Goal: Task Accomplishment & Management: Manage account settings

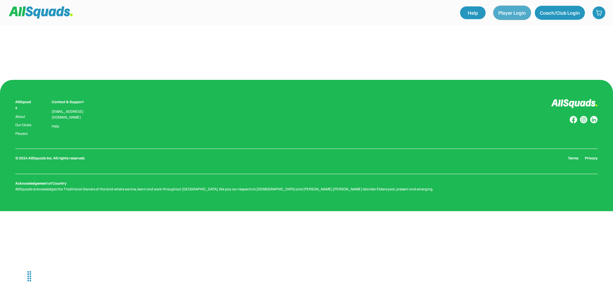
click at [517, 12] on button "Player Login" at bounding box center [512, 13] width 38 height 14
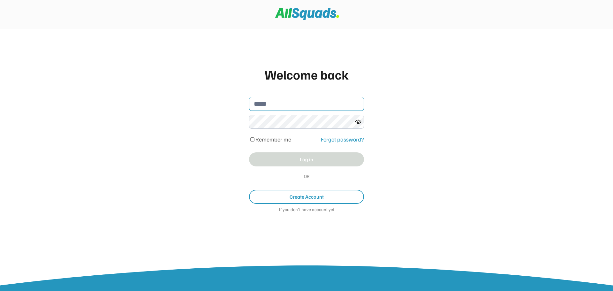
click at [306, 102] on input "email" at bounding box center [306, 104] width 115 height 14
type input "**********"
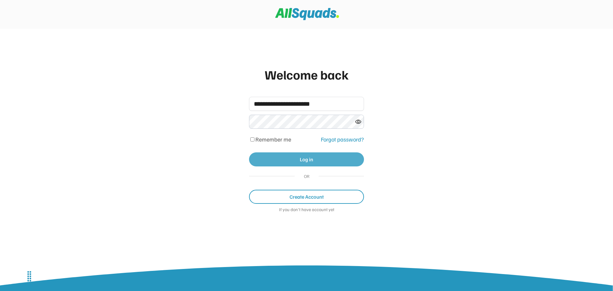
click at [292, 157] on button "Log in" at bounding box center [306, 159] width 115 height 14
click at [310, 152] on div "**********" at bounding box center [307, 142] width 128 height 168
click at [309, 162] on button "Log in" at bounding box center [306, 159] width 115 height 14
click at [356, 138] on div "Forgot password?" at bounding box center [342, 139] width 43 height 9
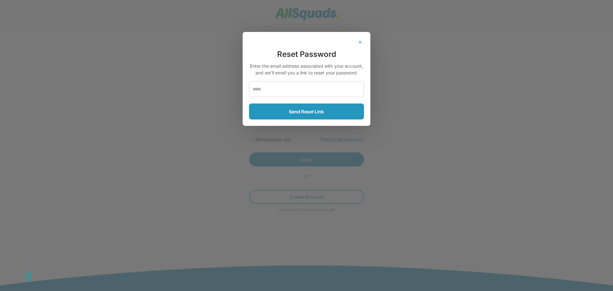
click at [306, 89] on input "email" at bounding box center [306, 89] width 115 height 16
type input "**********"
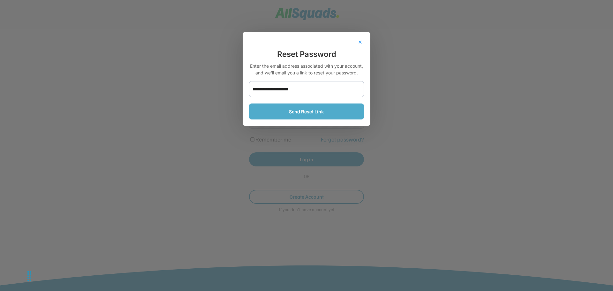
click at [309, 110] on button "Send Reset Link" at bounding box center [306, 111] width 115 height 16
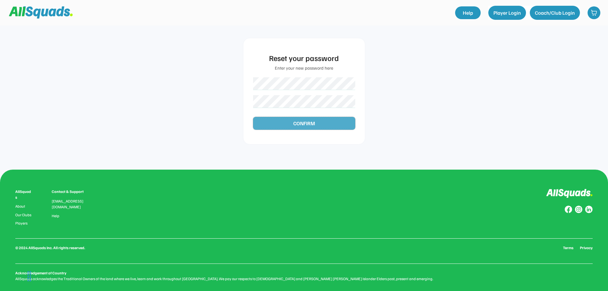
click at [332, 123] on button "CONFIRM" at bounding box center [304, 123] width 102 height 13
click at [319, 121] on button "CONFIRM" at bounding box center [304, 123] width 102 height 13
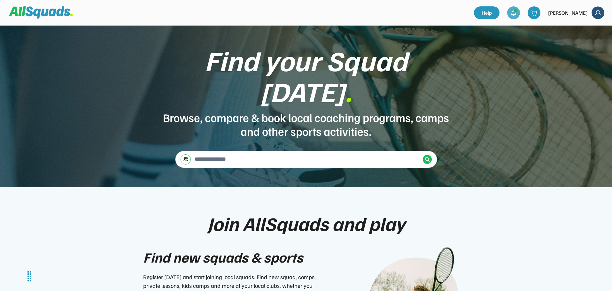
click at [516, 10] on img at bounding box center [513, 13] width 6 height 6
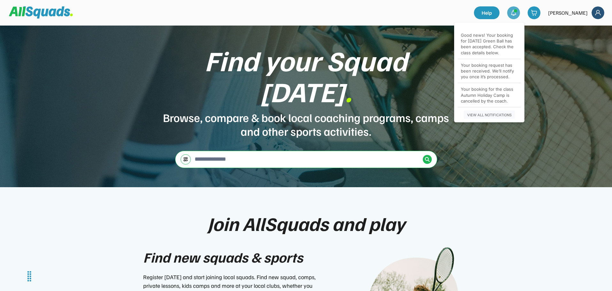
click at [496, 50] on div "Good news! Your booking for [DATE] Green Ball has been accepted. Check the clas…" at bounding box center [489, 43] width 57 height 23
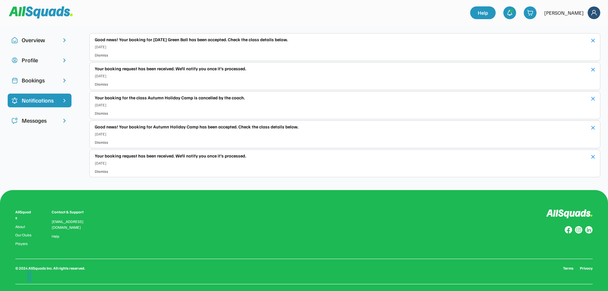
click at [30, 59] on div "Profile" at bounding box center [40, 60] width 36 height 9
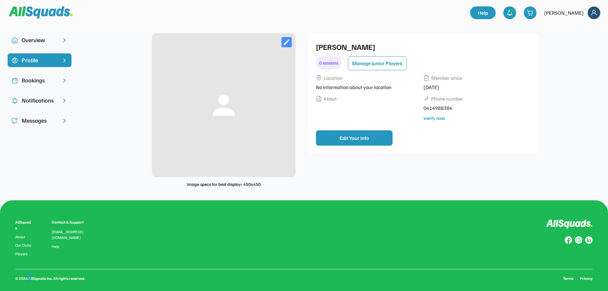
click at [391, 64] on button "Manage Junior Players" at bounding box center [377, 63] width 59 height 14
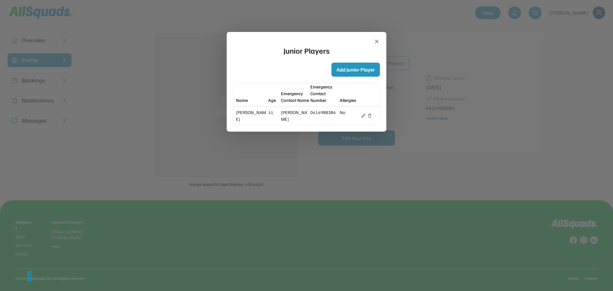
click at [329, 111] on div "0414988384" at bounding box center [324, 112] width 28 height 7
click at [289, 117] on div "[PERSON_NAME]" at bounding box center [295, 115] width 28 height 13
click at [378, 43] on use at bounding box center [377, 42] width 4 height 4
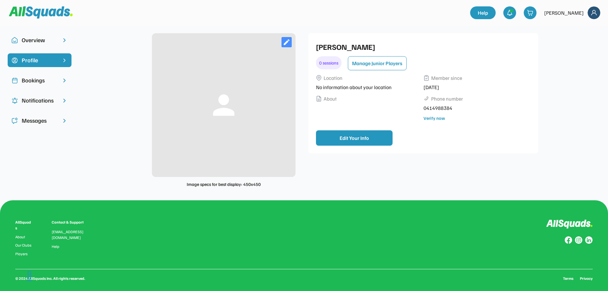
click at [44, 43] on div "Overview" at bounding box center [40, 40] width 36 height 9
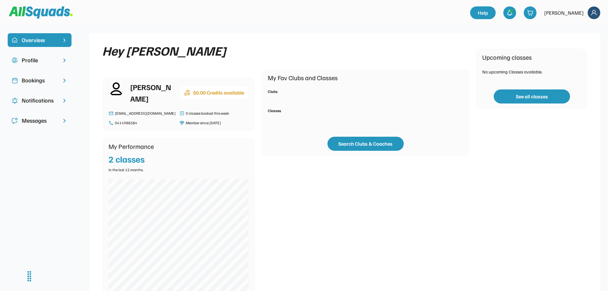
click at [39, 80] on div "Bookings" at bounding box center [40, 80] width 36 height 9
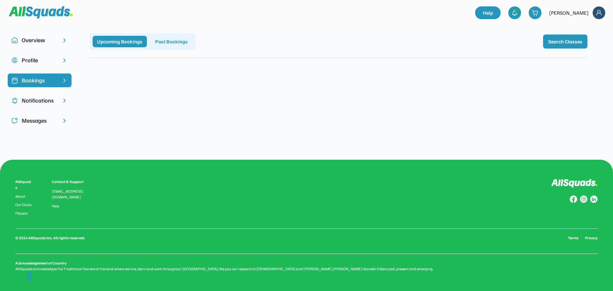
click at [164, 43] on div "Past Bookings" at bounding box center [172, 41] width 42 height 11
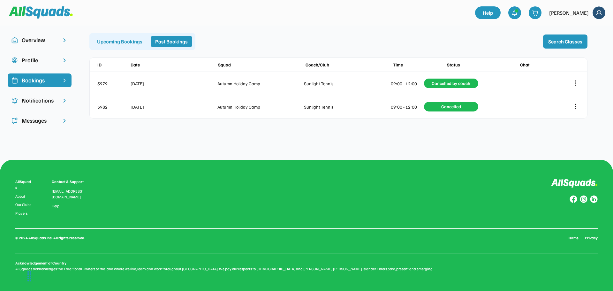
click at [41, 102] on div "Notifications" at bounding box center [40, 100] width 36 height 9
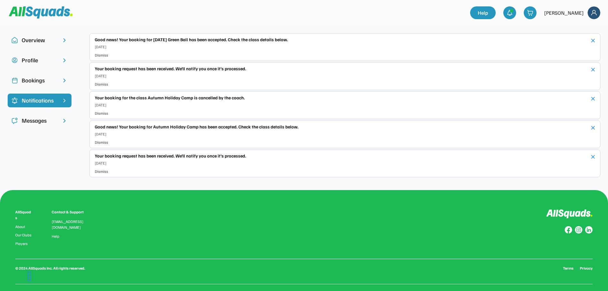
click at [41, 118] on div "Messages" at bounding box center [40, 120] width 36 height 9
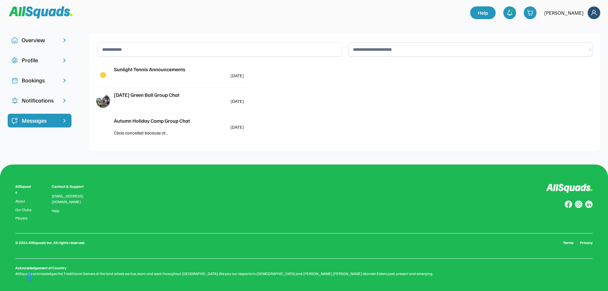
click at [176, 71] on div "Sunlight Tennis Announcements" at bounding box center [179, 69] width 130 height 8
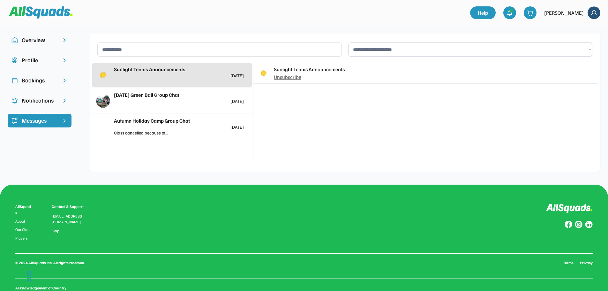
click at [171, 94] on div "Wednesday Green Ball Group Chat" at bounding box center [179, 95] width 130 height 8
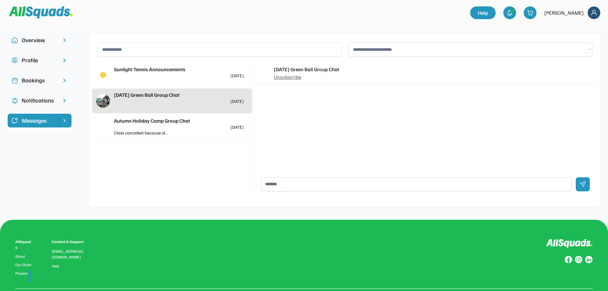
click at [155, 125] on div "Autumn Holiday Camp Group Chat 4 months ago" at bounding box center [179, 123] width 130 height 12
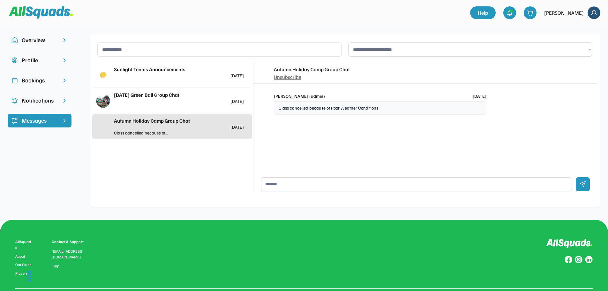
click at [42, 45] on div "Overview" at bounding box center [40, 40] width 64 height 14
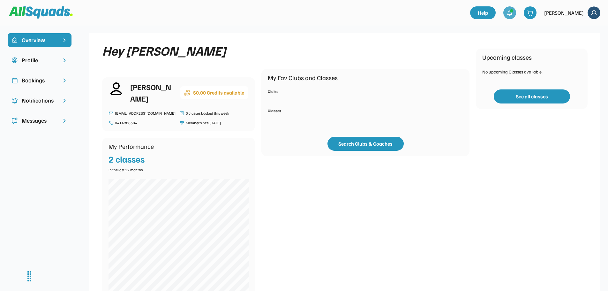
click at [514, 11] on use at bounding box center [512, 11] width 4 height 4
